Goal: Find specific page/section: Find specific page/section

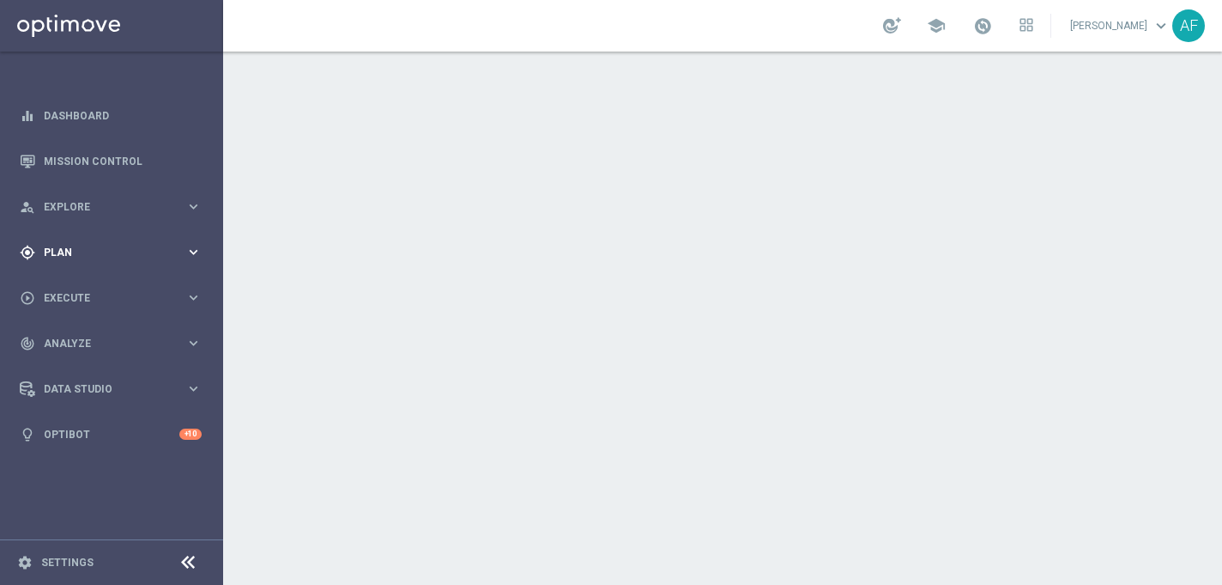
click at [151, 253] on span "Plan" at bounding box center [115, 252] width 142 height 10
click at [89, 341] on span "Templates" at bounding box center [106, 339] width 123 height 10
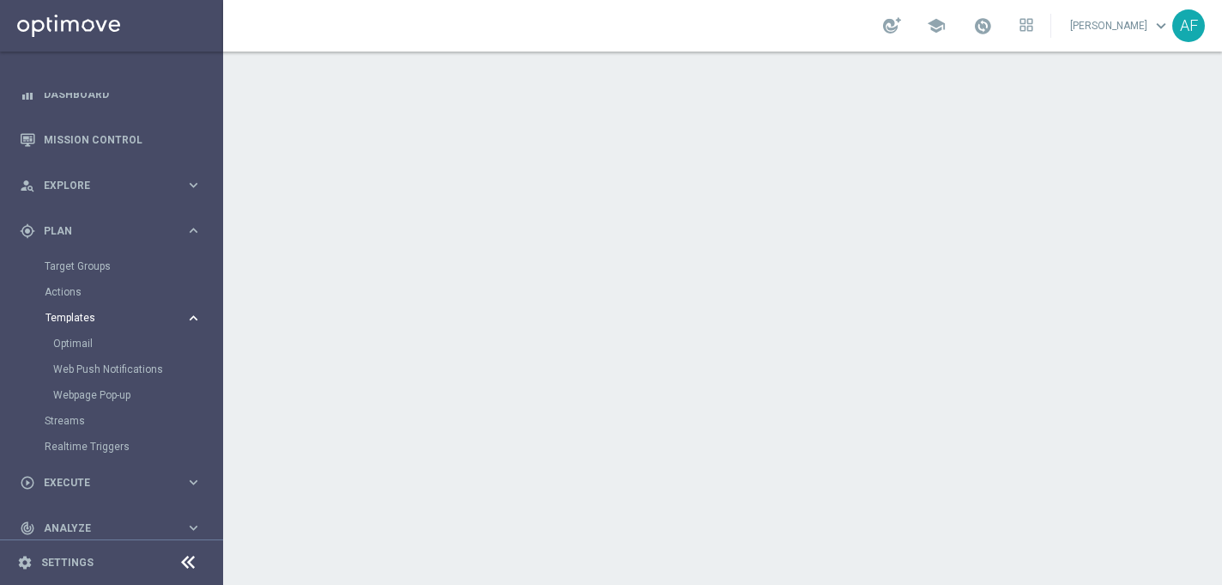
scroll to position [29, 0]
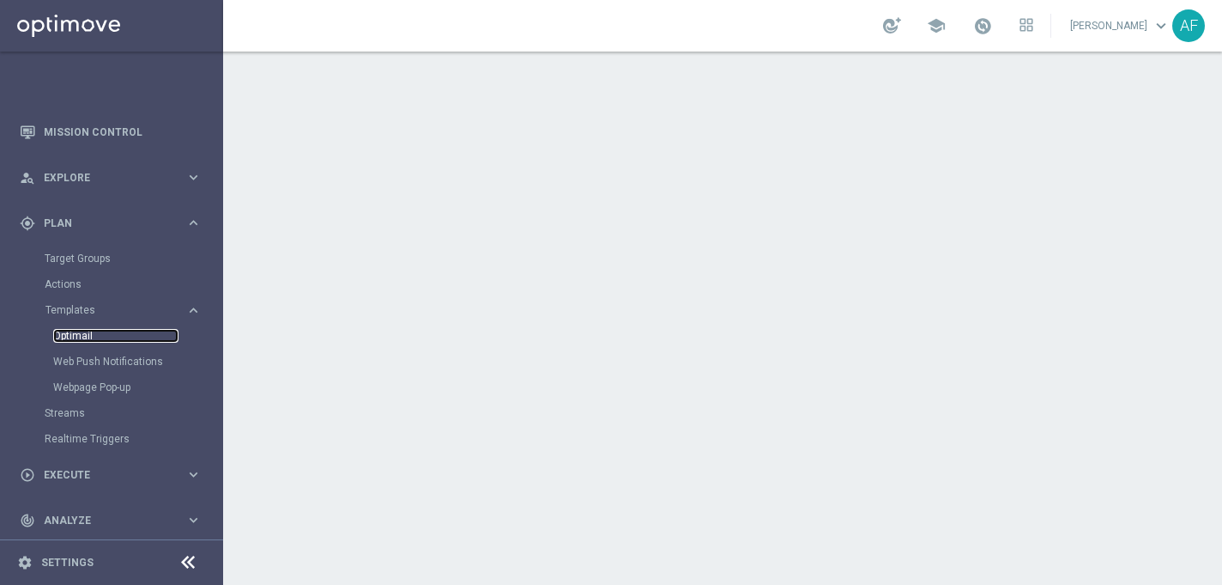
click at [81, 339] on link "Optimail" at bounding box center [115, 336] width 125 height 14
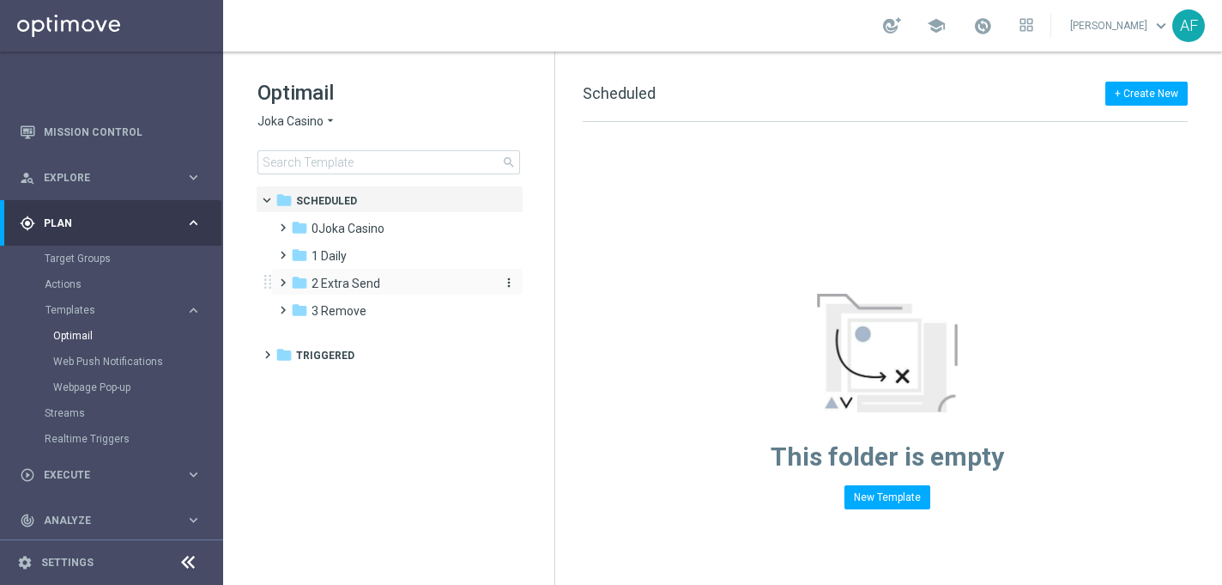
click at [361, 281] on span "2 Extra Send" at bounding box center [346, 283] width 69 height 15
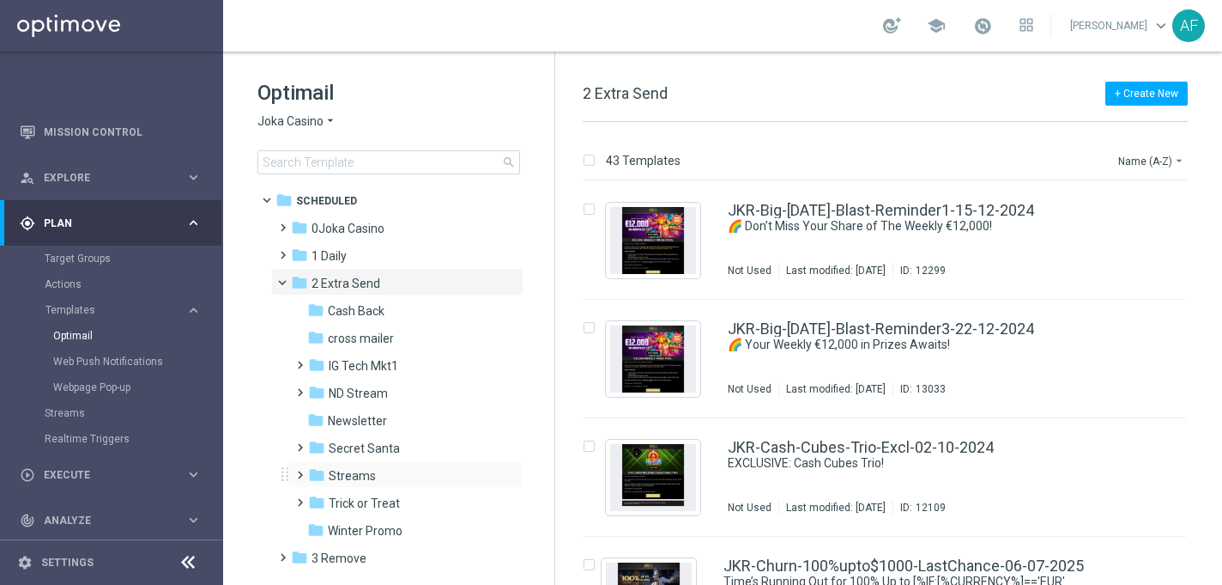
click at [372, 465] on div "folder Streams more_vert" at bounding box center [405, 473] width 235 height 27
click at [367, 472] on span "Streams" at bounding box center [352, 475] width 47 height 15
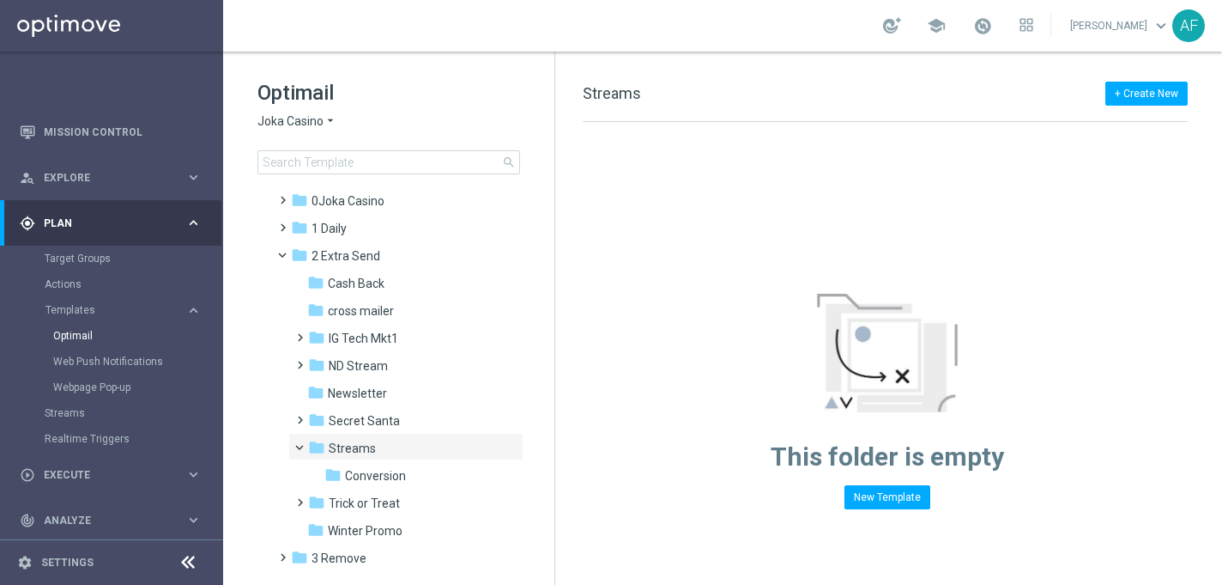
scroll to position [29, 0]
click at [366, 473] on span "Conversion" at bounding box center [375, 473] width 61 height 15
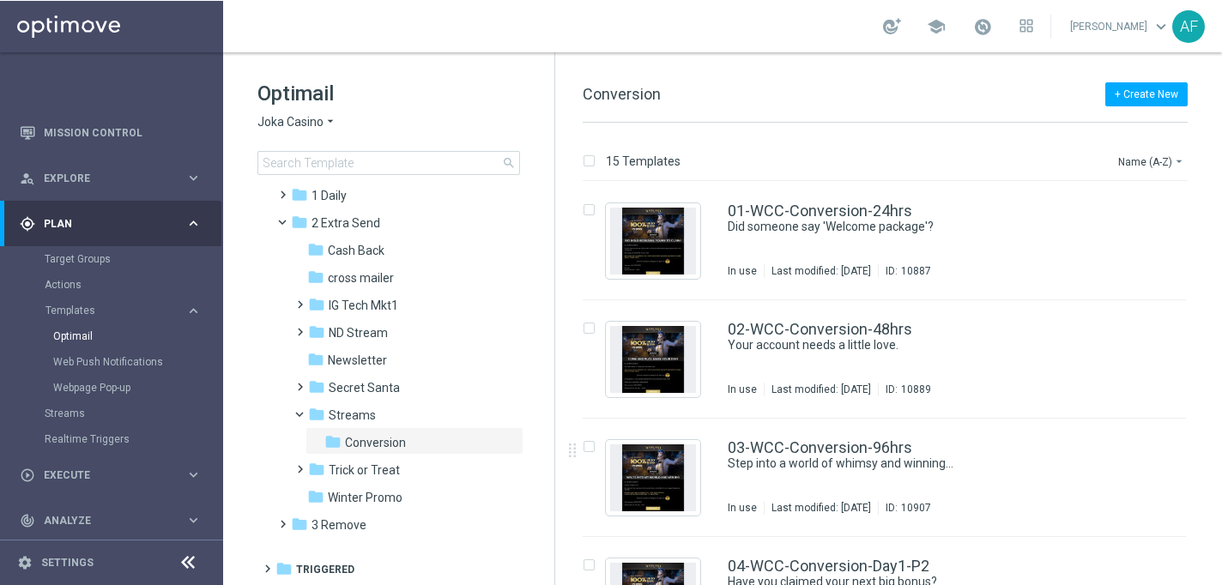
scroll to position [60, 0]
click at [355, 195] on div "folder 1 Daily" at bounding box center [389, 196] width 197 height 20
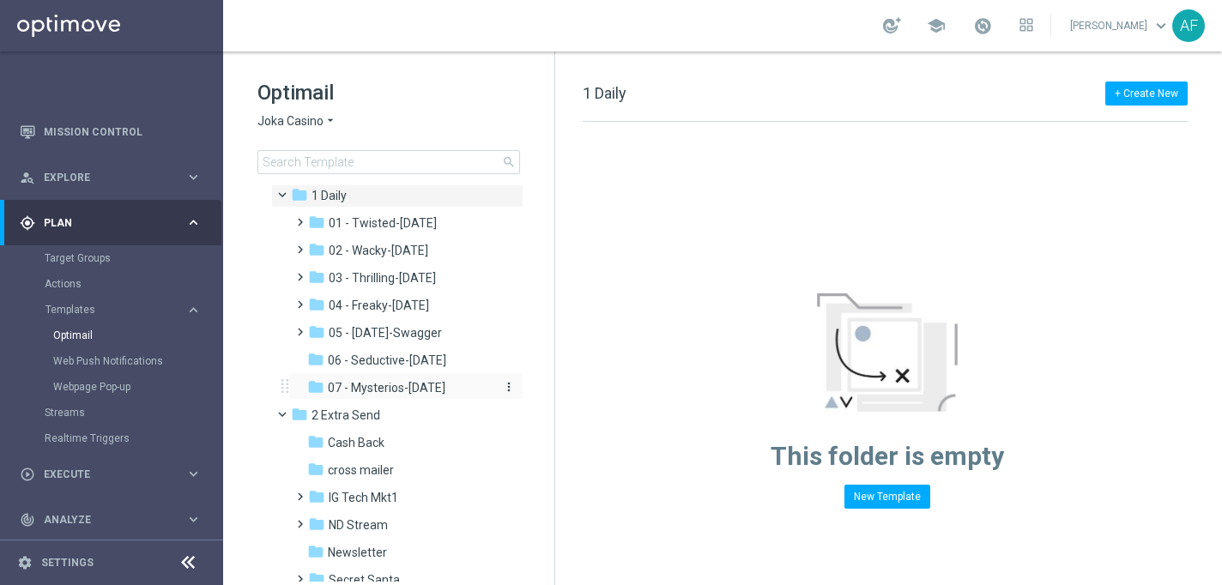
click at [400, 391] on span "07 - Mysterios-[DATE]" at bounding box center [387, 387] width 118 height 15
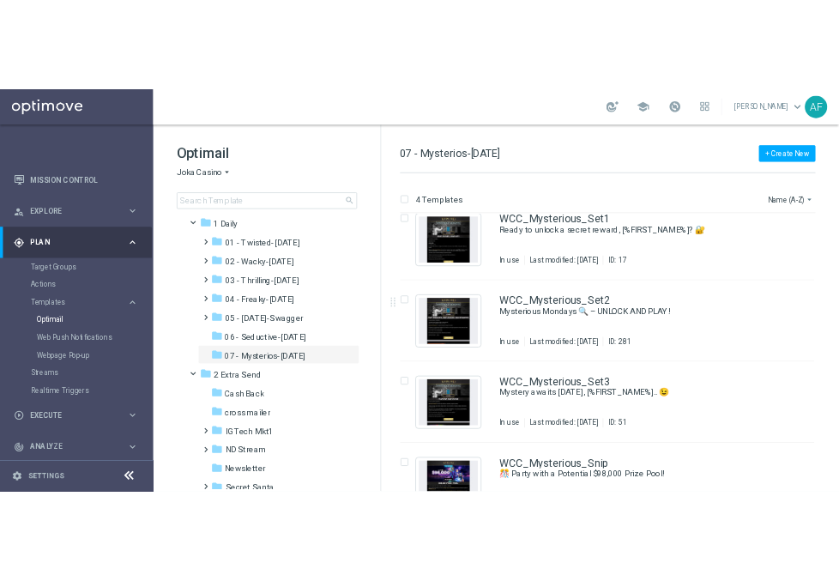
scroll to position [23, 0]
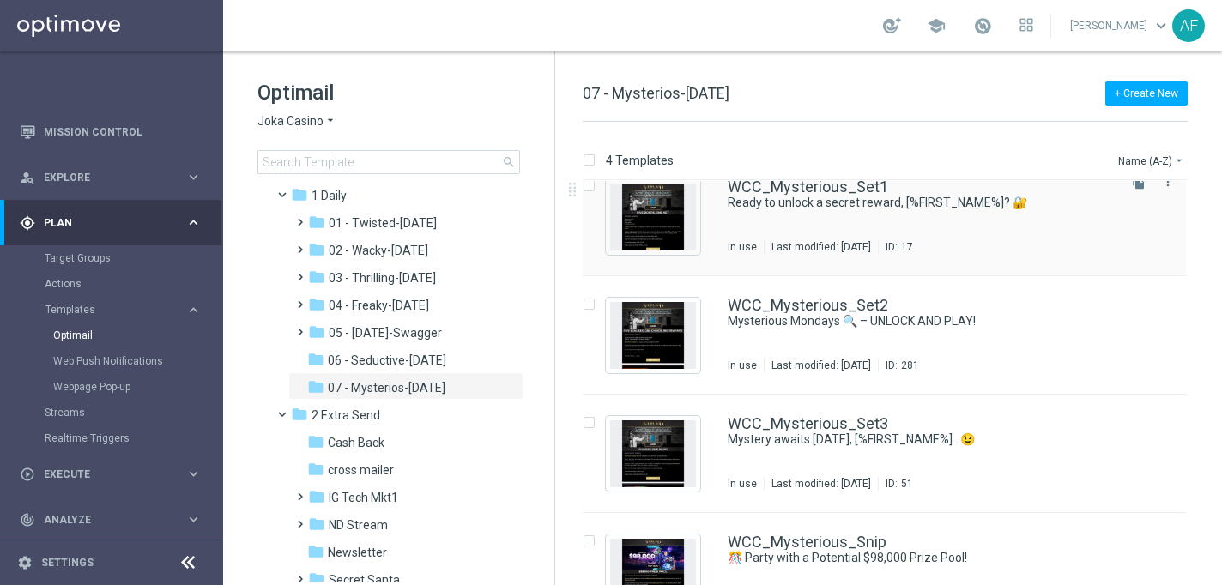
click at [751, 256] on div "WCC_Mysterious_Set1 Ready to unlock a secret reward, [%FIRST_NAME%]? 🔐 In use L…" at bounding box center [884, 217] width 603 height 118
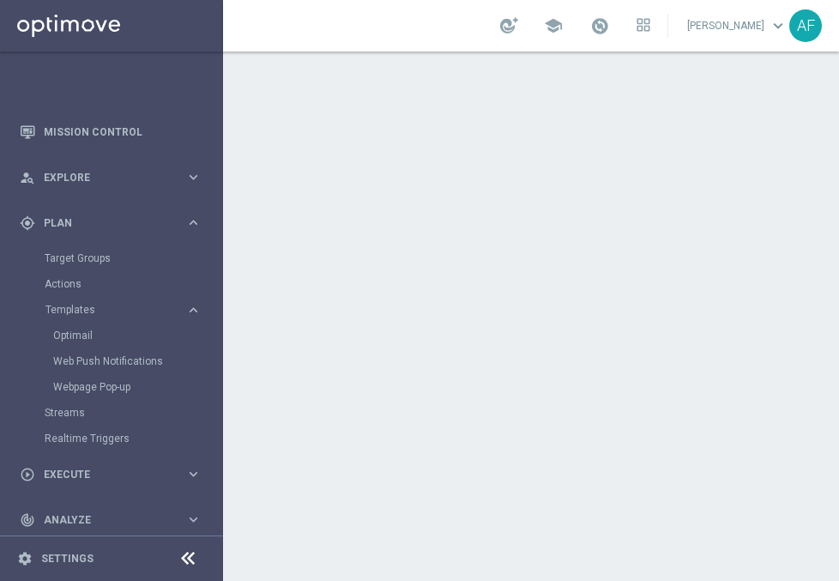
click at [313, 235] on div at bounding box center [531, 317] width 616 height 530
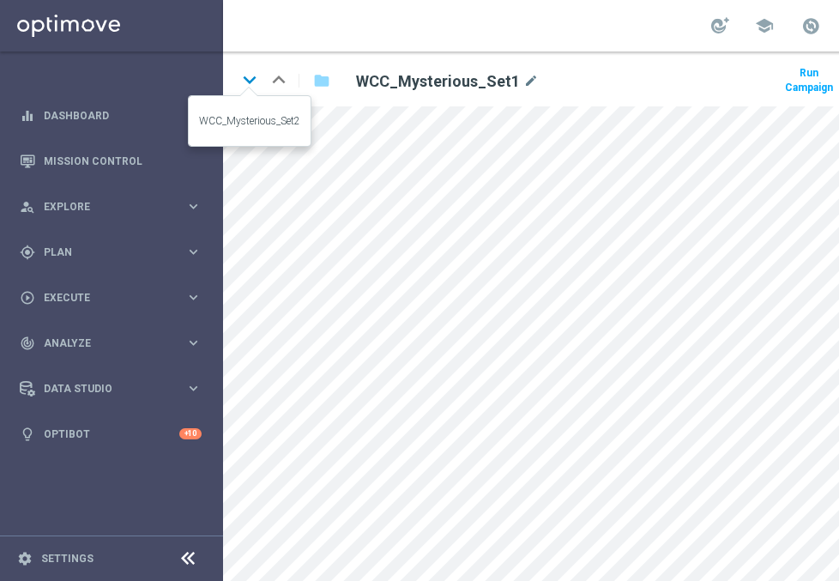
click at [257, 84] on icon "keyboard_arrow_down" at bounding box center [250, 80] width 26 height 26
click at [120, 254] on span "Plan" at bounding box center [115, 252] width 142 height 10
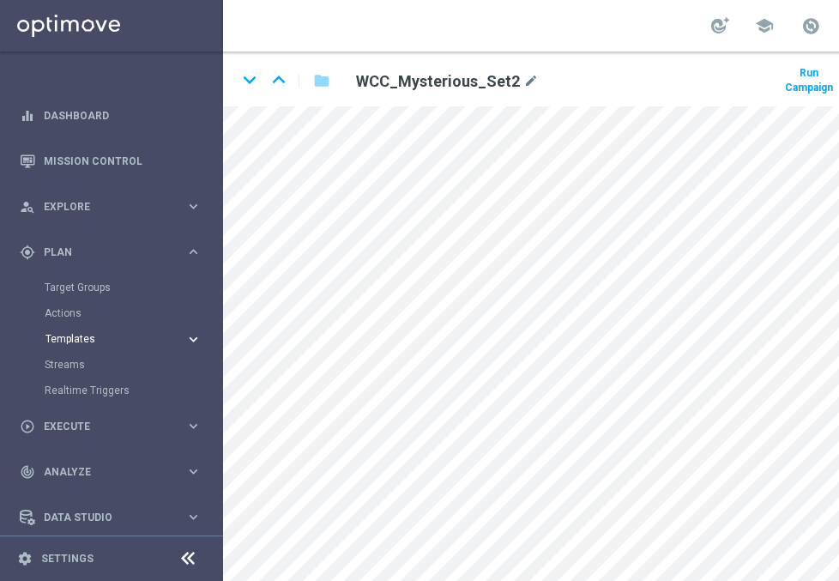
click at [96, 336] on span "Templates" at bounding box center [106, 339] width 123 height 10
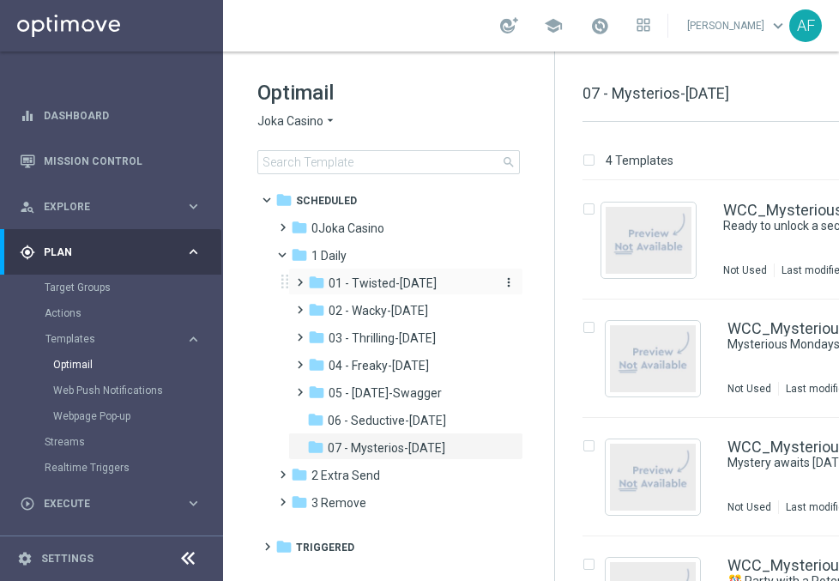
click at [385, 284] on span "01 - Twisted-[DATE]" at bounding box center [383, 283] width 108 height 15
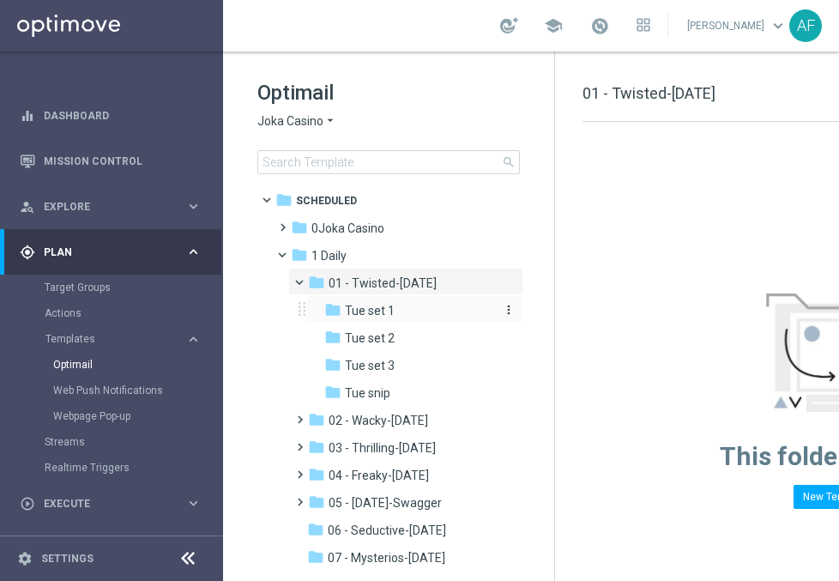
click at [387, 301] on div "folder Tue set 1" at bounding box center [408, 311] width 169 height 20
